Goal: Transaction & Acquisition: Purchase product/service

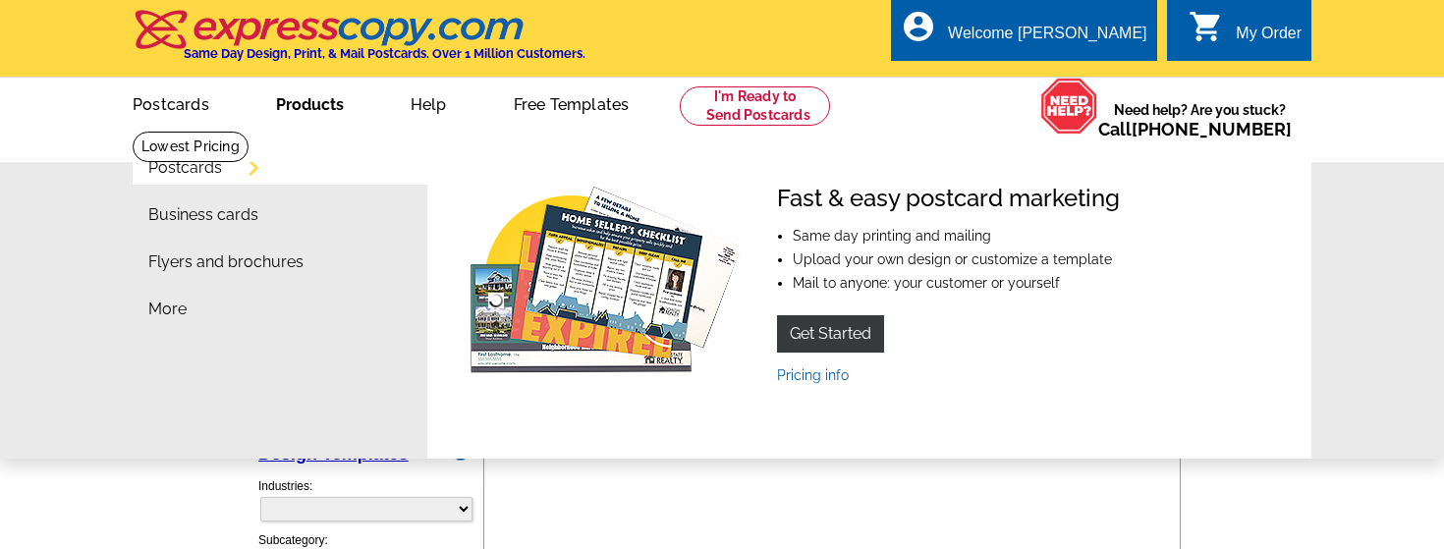
select select "785"
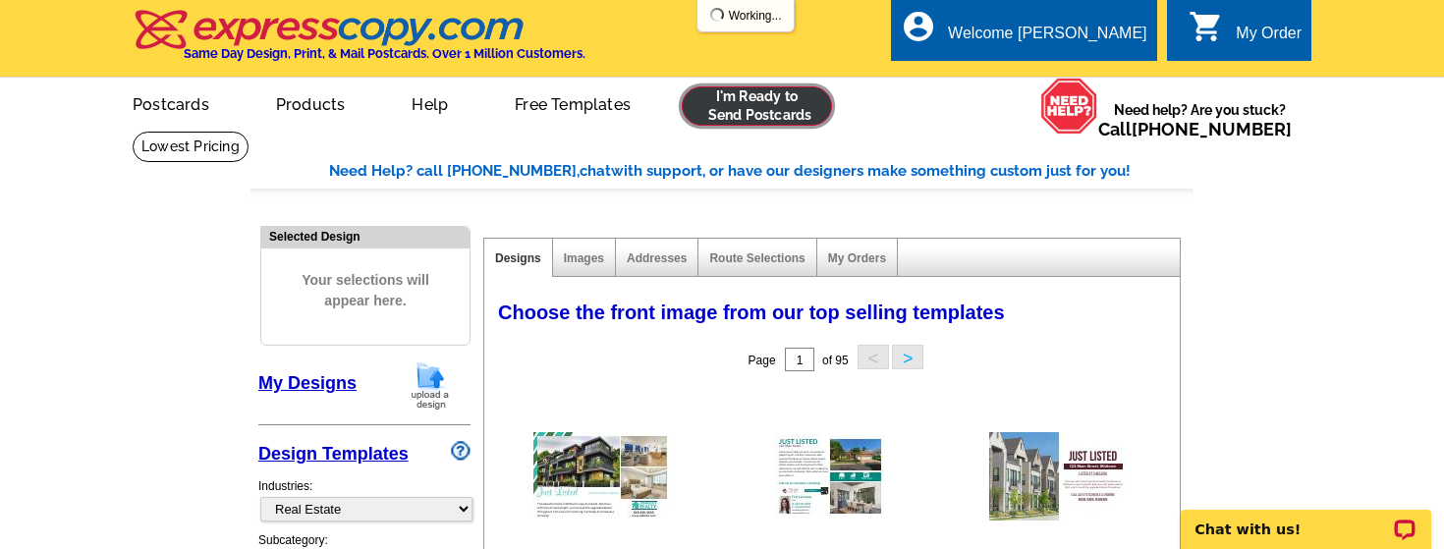
click at [774, 107] on link at bounding box center [757, 105] width 150 height 39
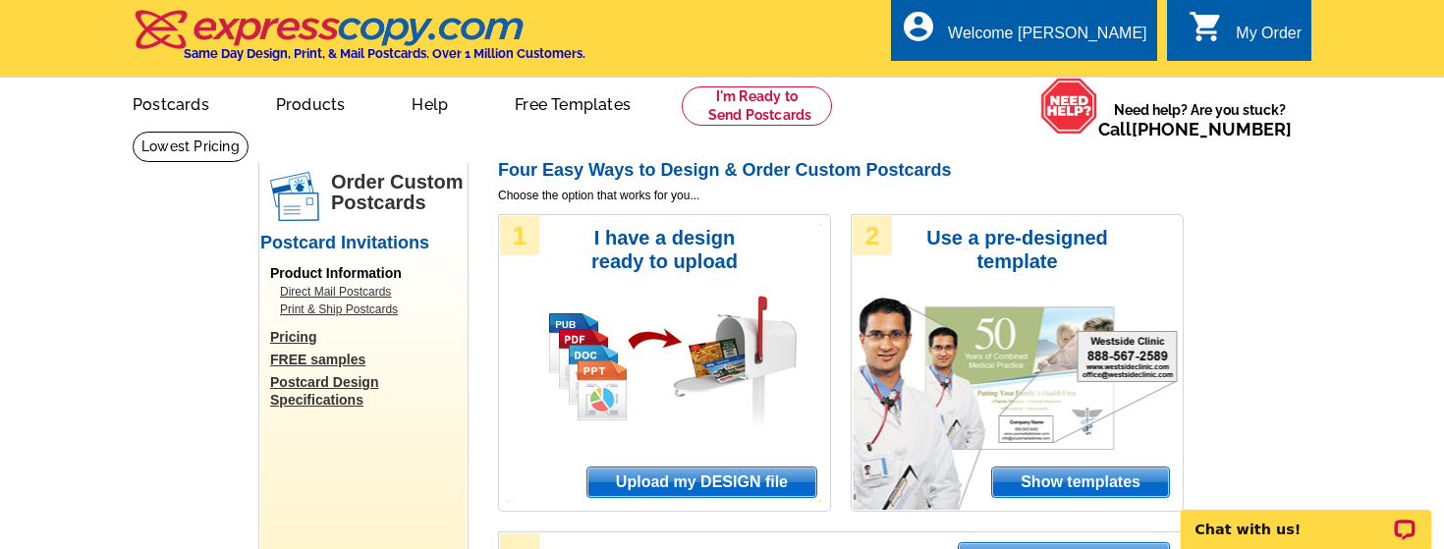
click at [636, 485] on span "Upload my DESIGN file" at bounding box center [701, 482] width 229 height 29
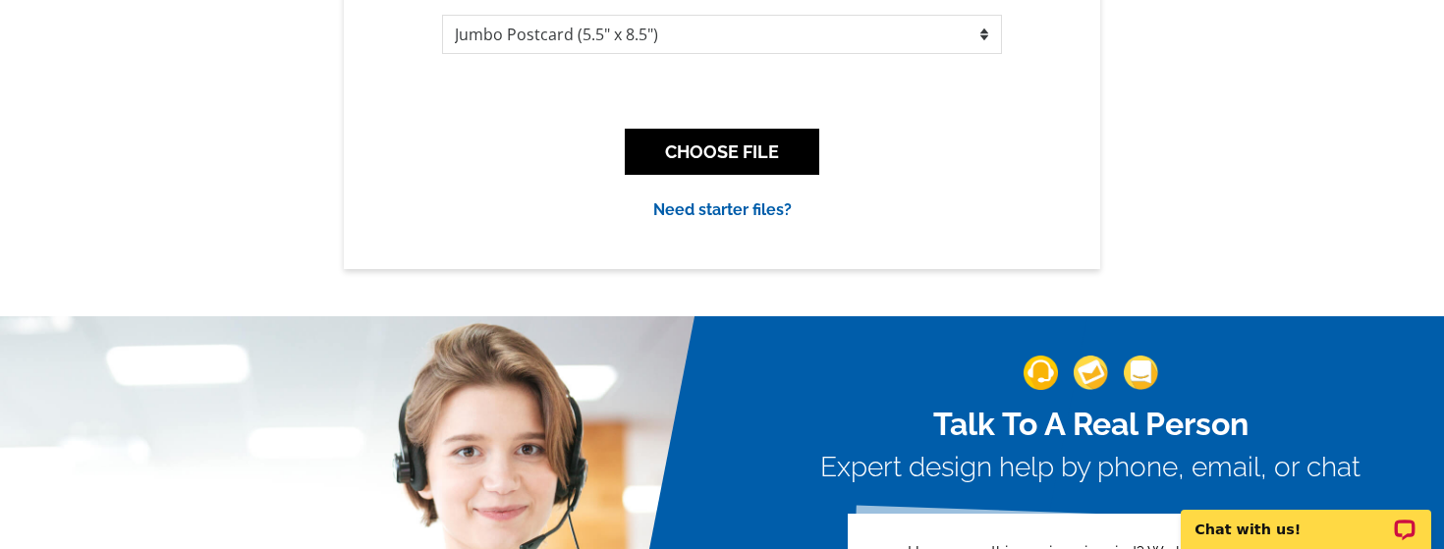
scroll to position [449, 0]
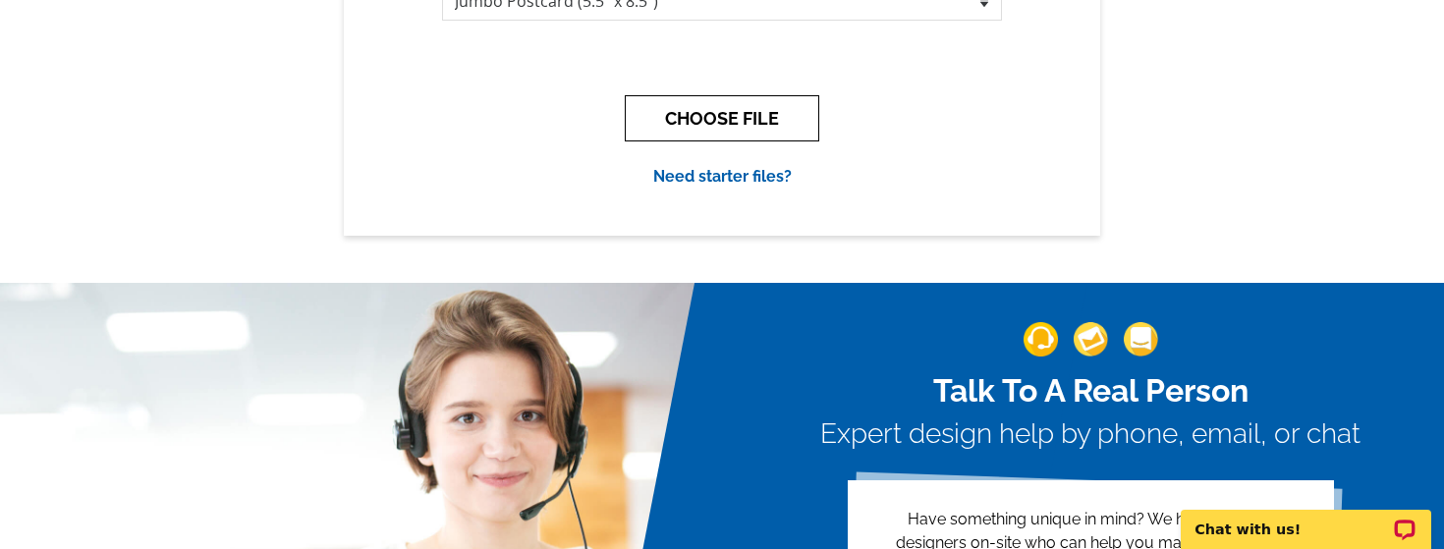
click at [749, 122] on button "CHOOSE FILE" at bounding box center [722, 118] width 194 height 46
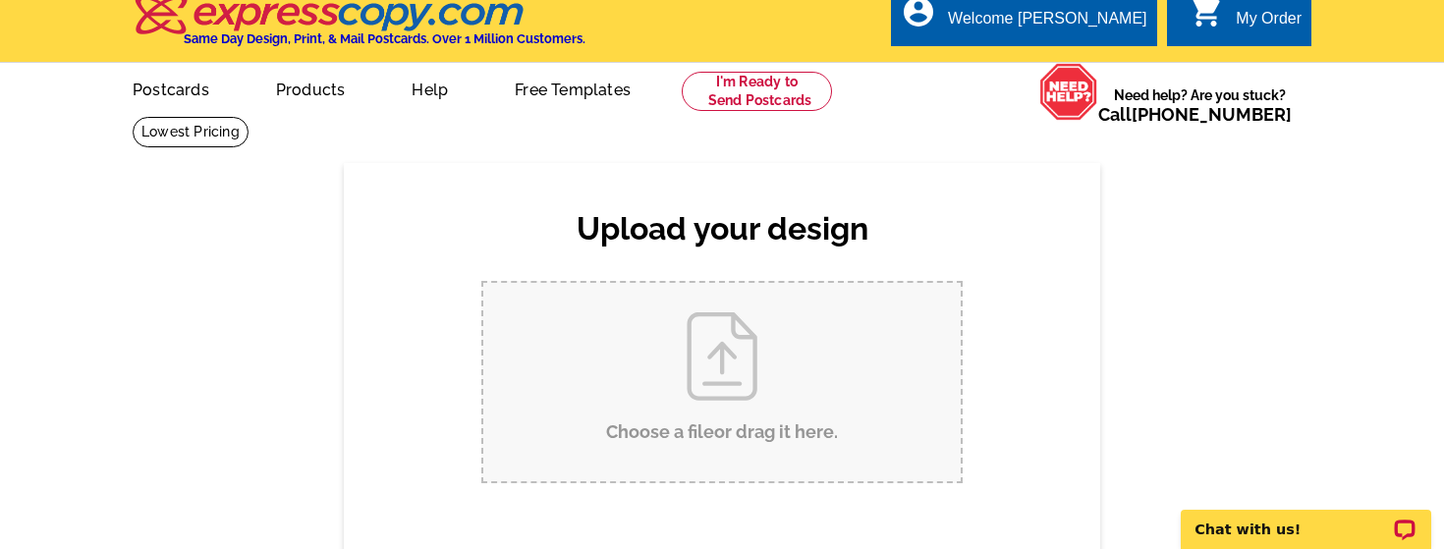
scroll to position [0, 0]
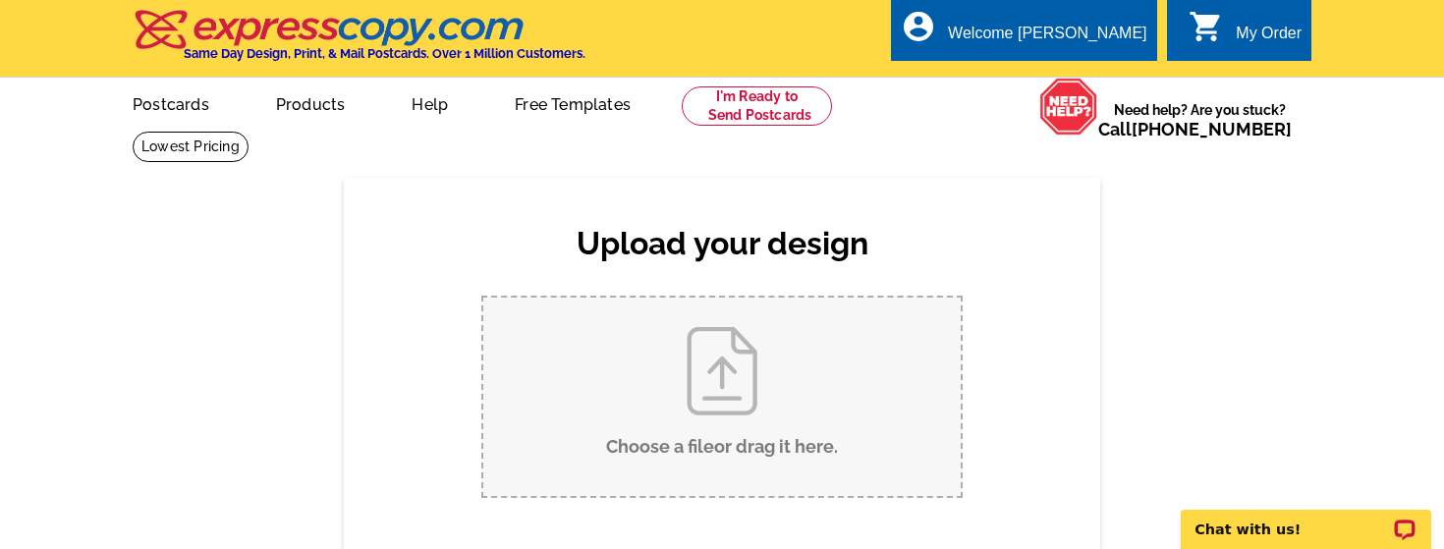
click at [685, 351] on input "Choose a file or drag it here ." at bounding box center [721, 397] width 477 height 198
type input "C:\fakepath\And...It's Gone (5).pdf"
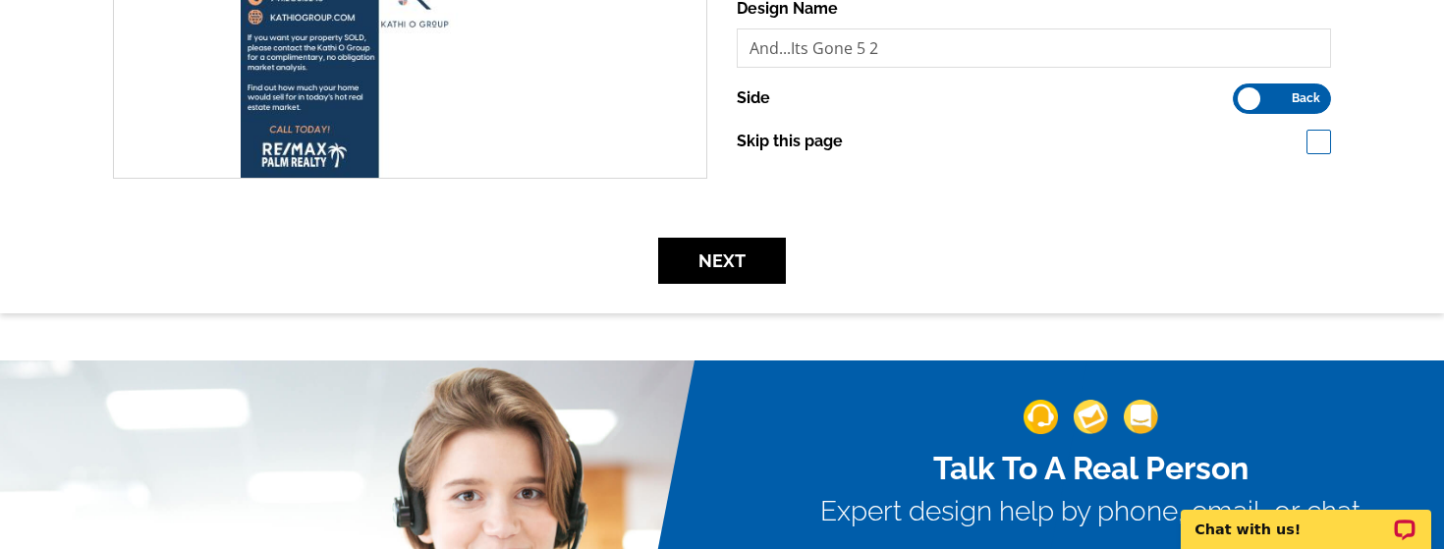
scroll to position [650, 0]
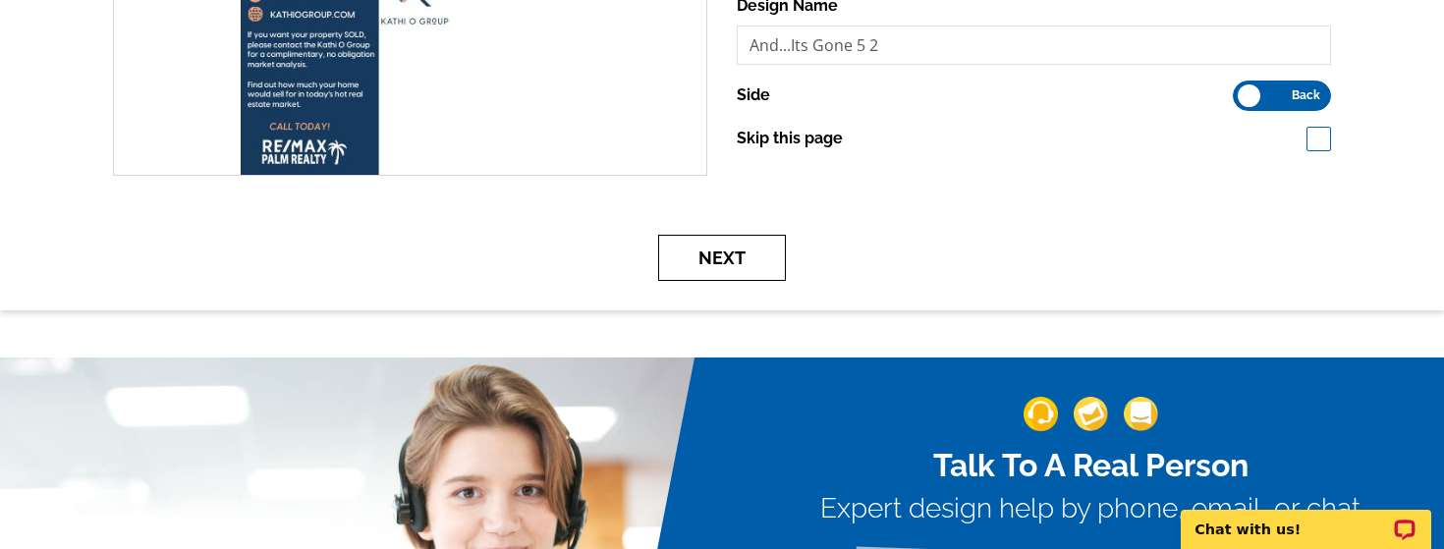
click at [778, 265] on button "Next" at bounding box center [722, 258] width 128 height 46
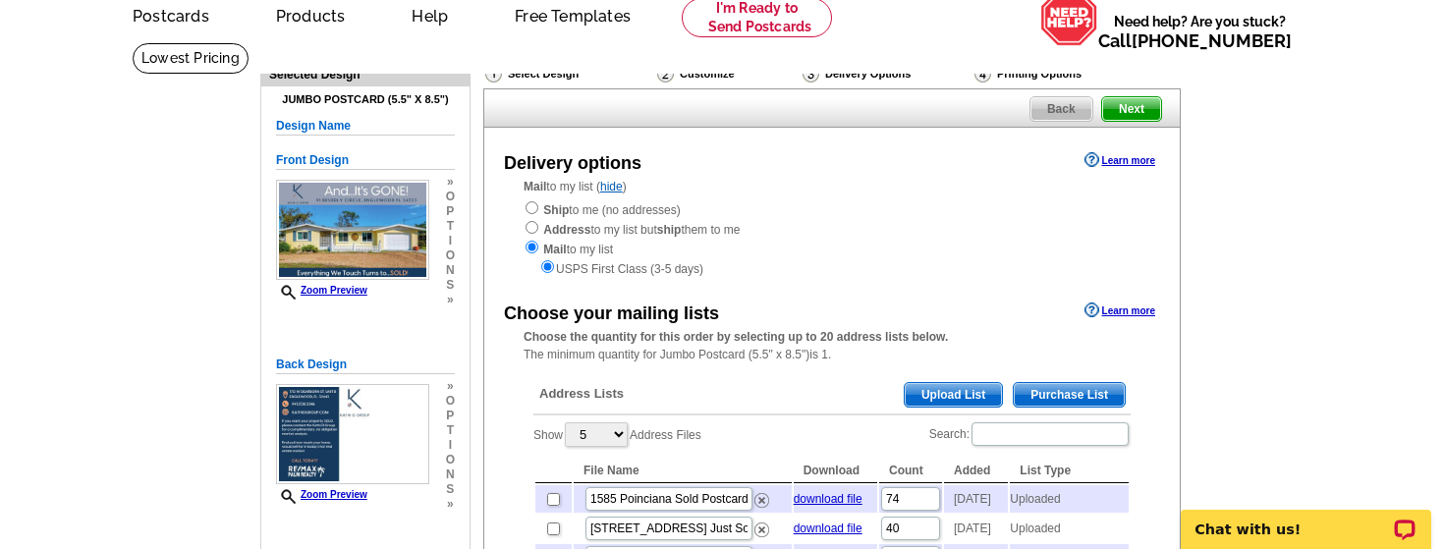
scroll to position [89, 0]
click at [921, 394] on span "Upload List" at bounding box center [953, 394] width 97 height 24
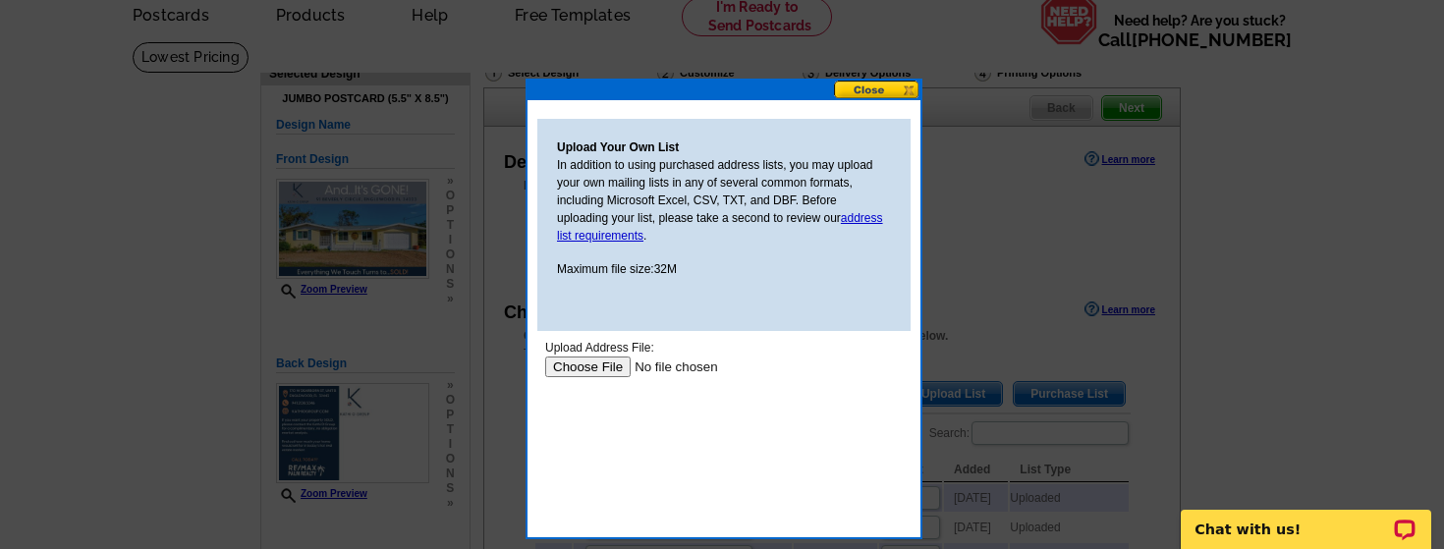
scroll to position [0, 0]
click at [617, 371] on input "file" at bounding box center [669, 367] width 249 height 21
